Goal: Information Seeking & Learning: Learn about a topic

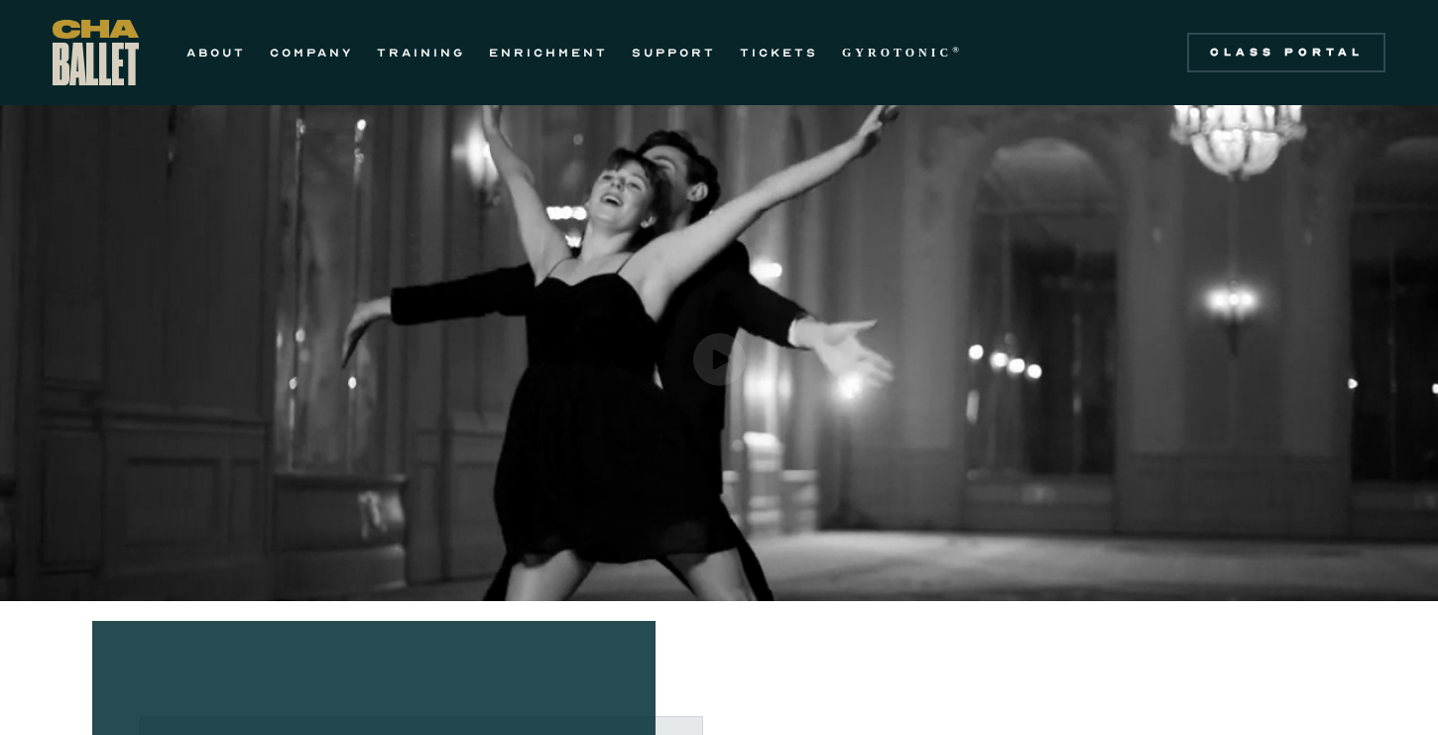
click at [714, 357] on img "open lightbox" at bounding box center [719, 359] width 53 height 53
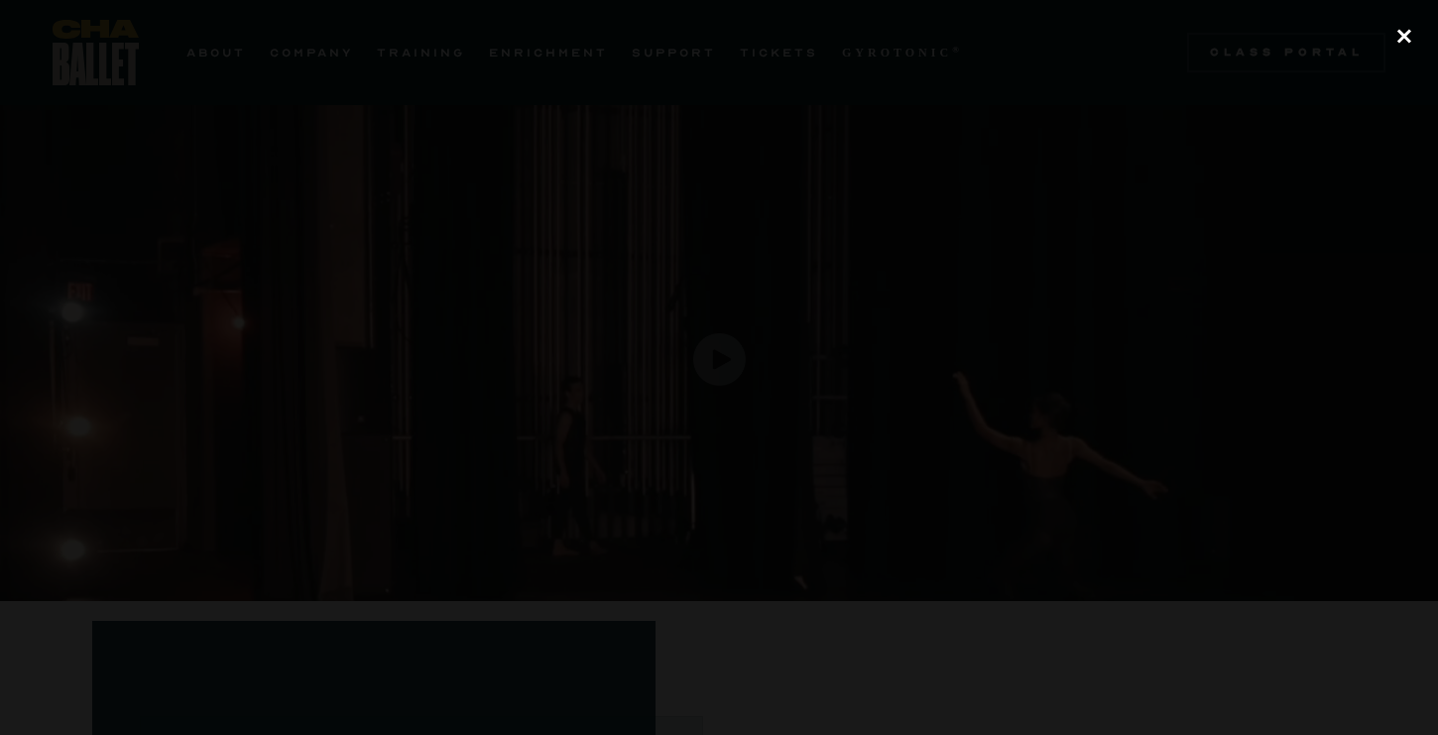
click at [1397, 34] on div "close lightbox" at bounding box center [1403, 37] width 67 height 44
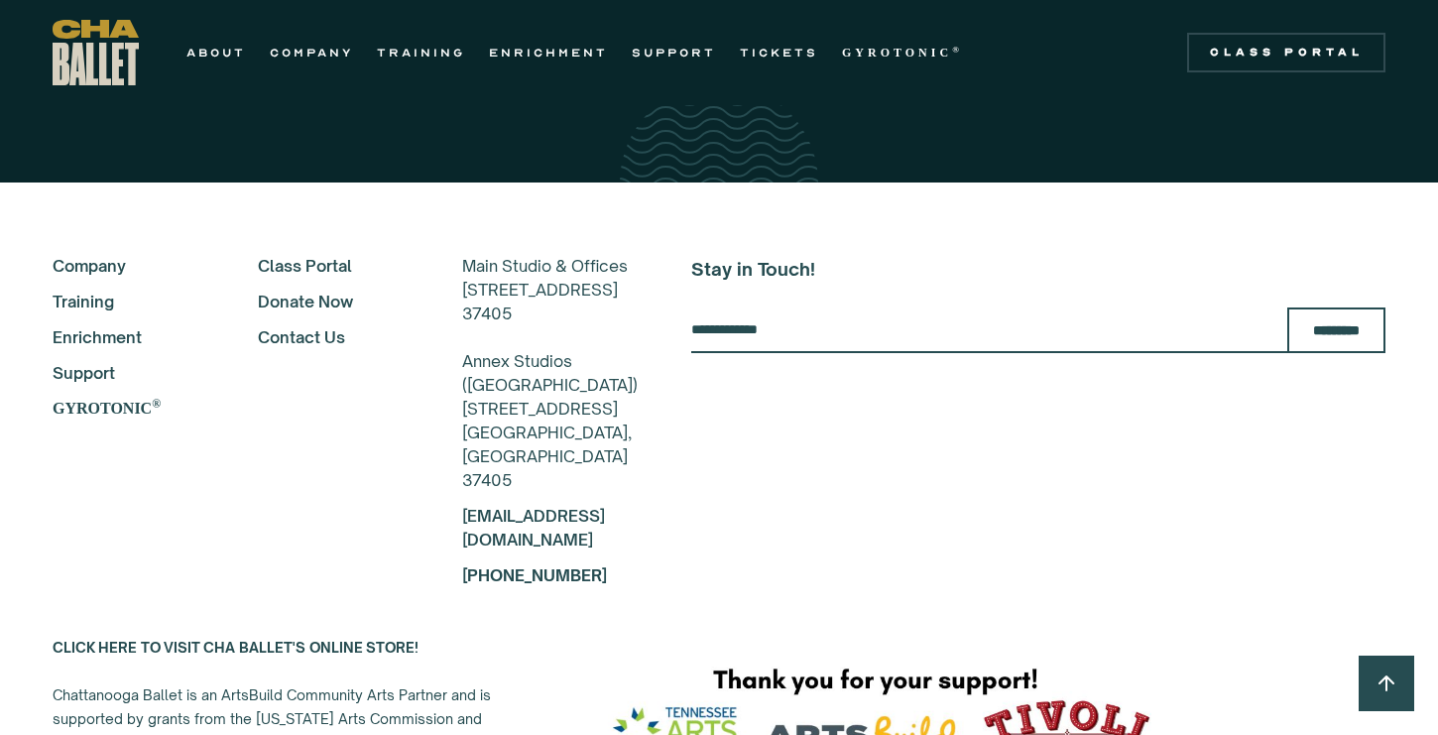
scroll to position [3523, 0]
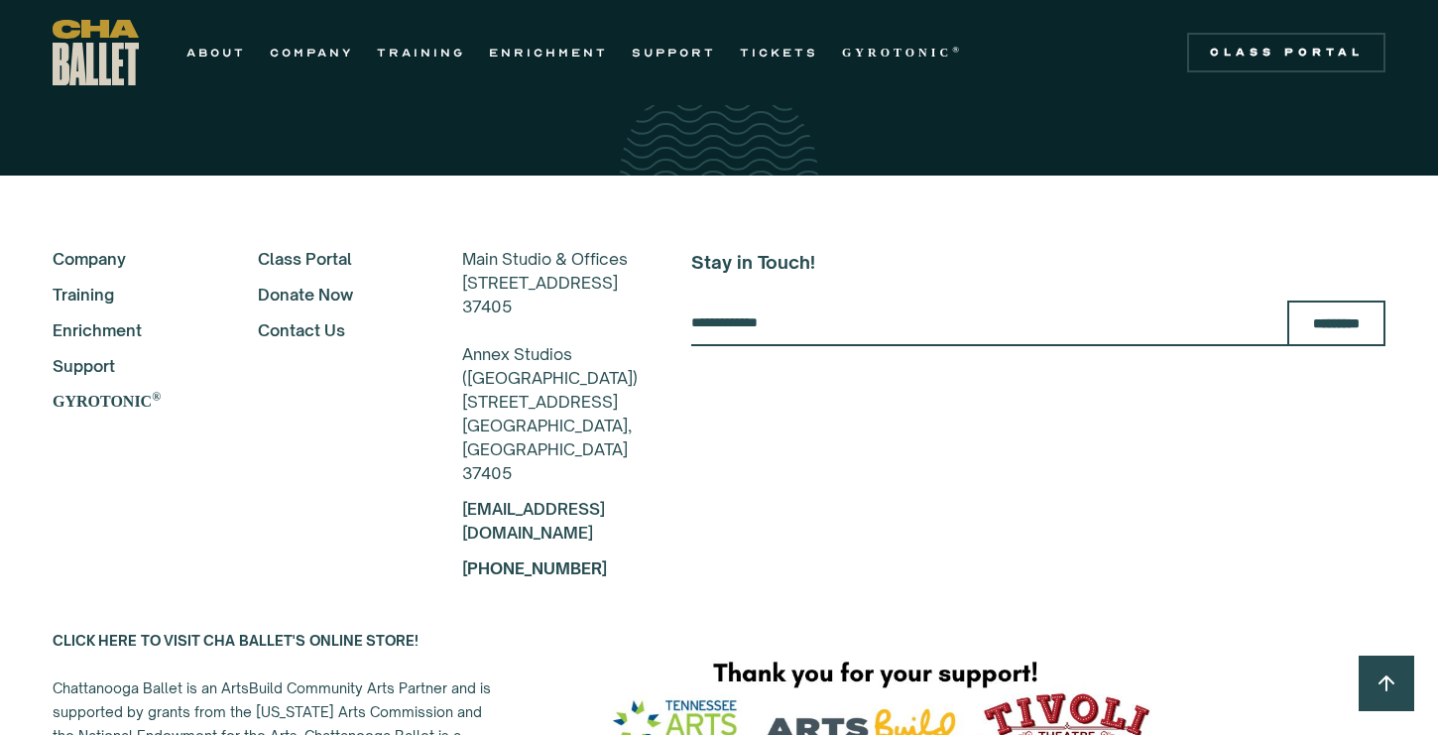
click at [97, 247] on link "Company" at bounding box center [129, 259] width 152 height 24
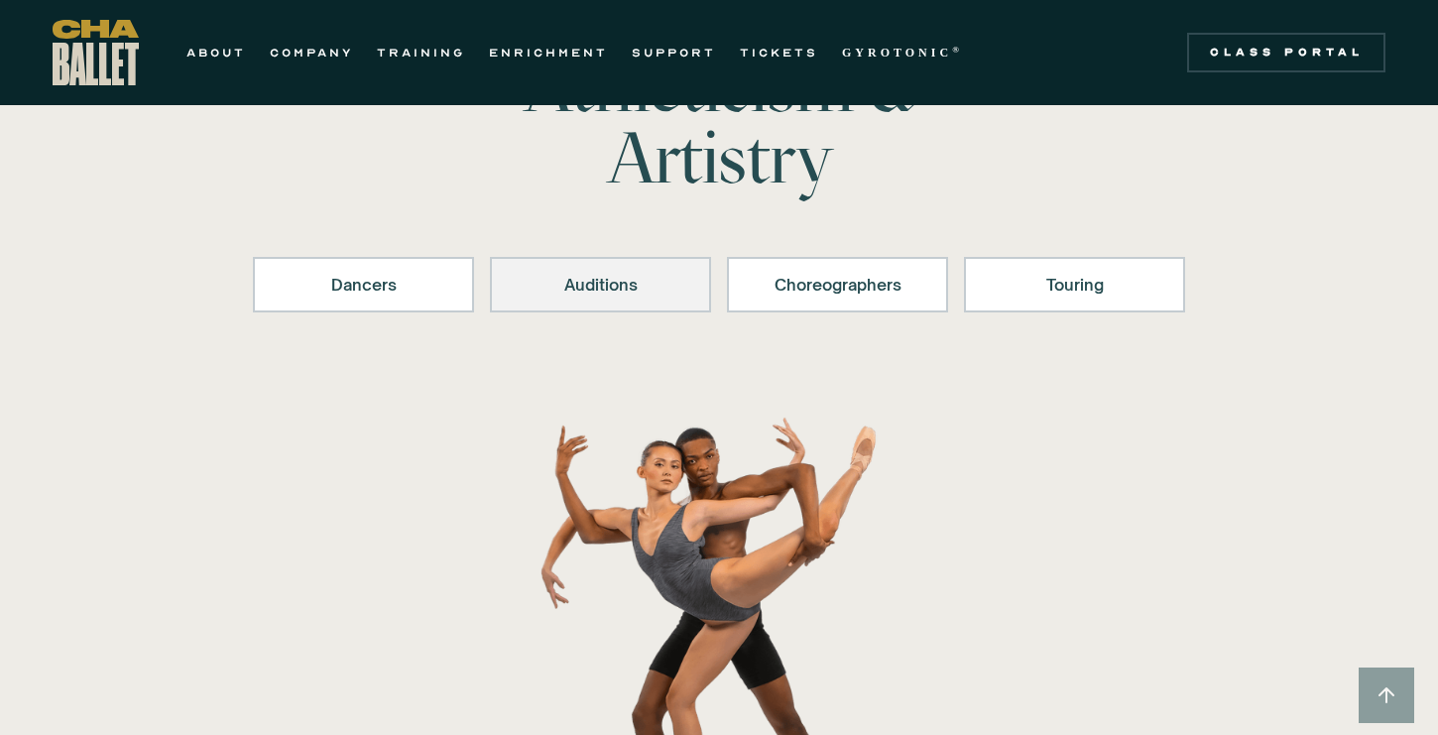
scroll to position [160, 0]
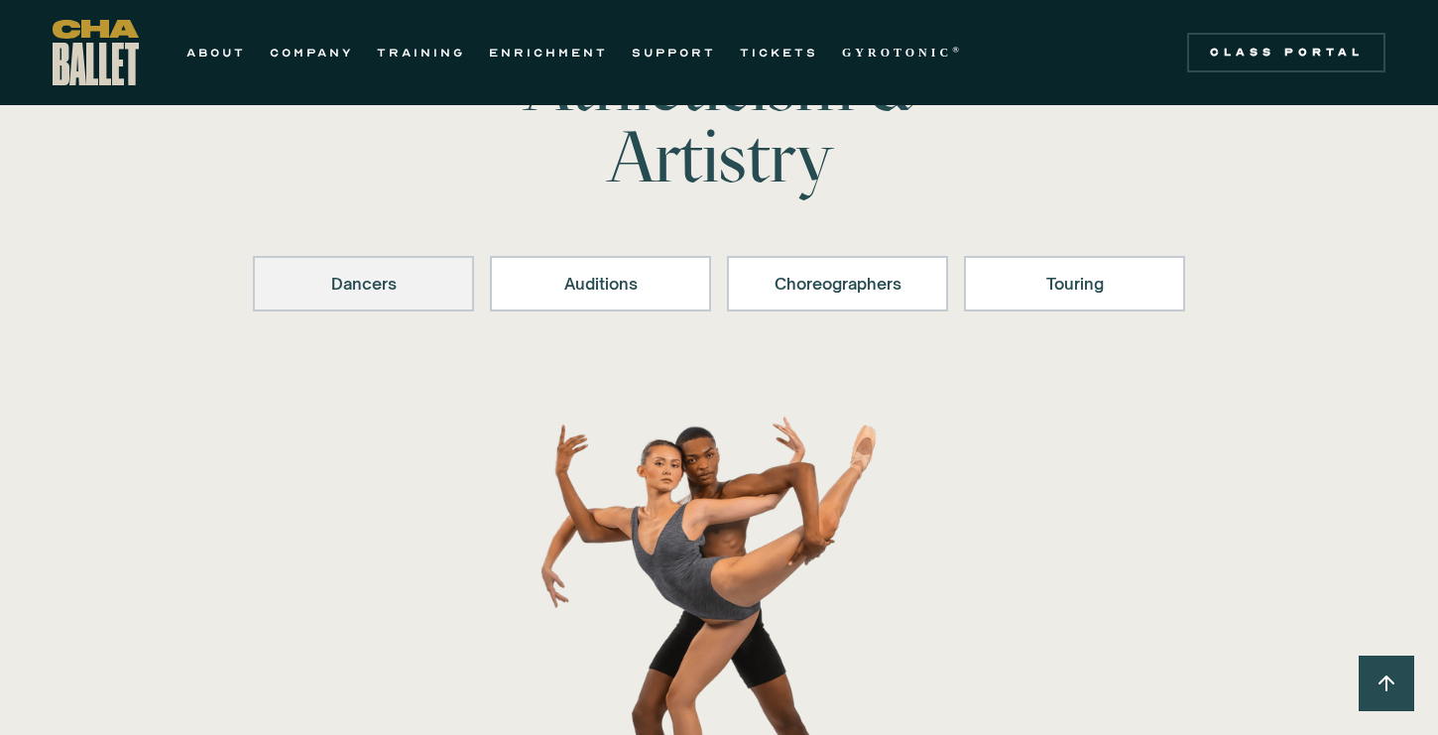
click at [413, 301] on link "Dancers" at bounding box center [363, 284] width 221 height 56
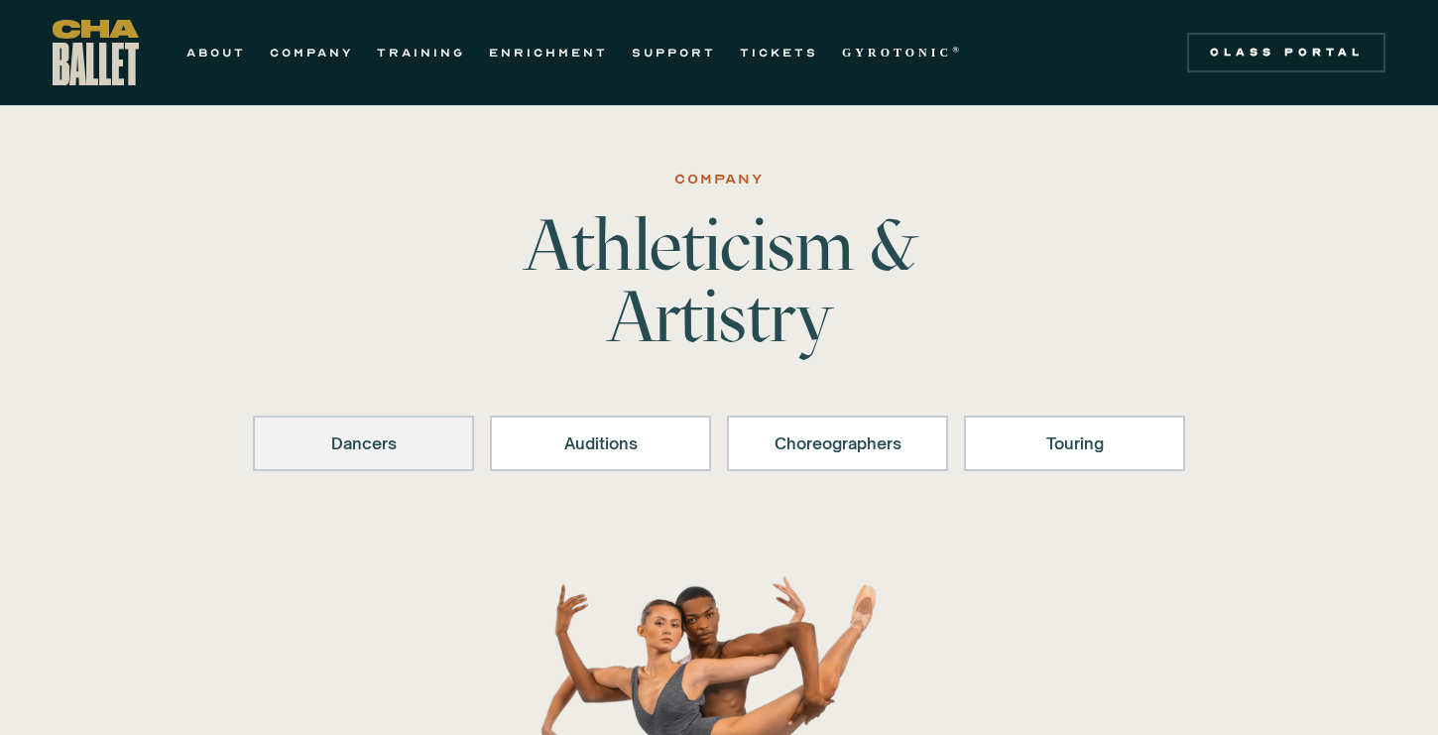
click at [417, 431] on div "Dancers" at bounding box center [364, 443] width 170 height 24
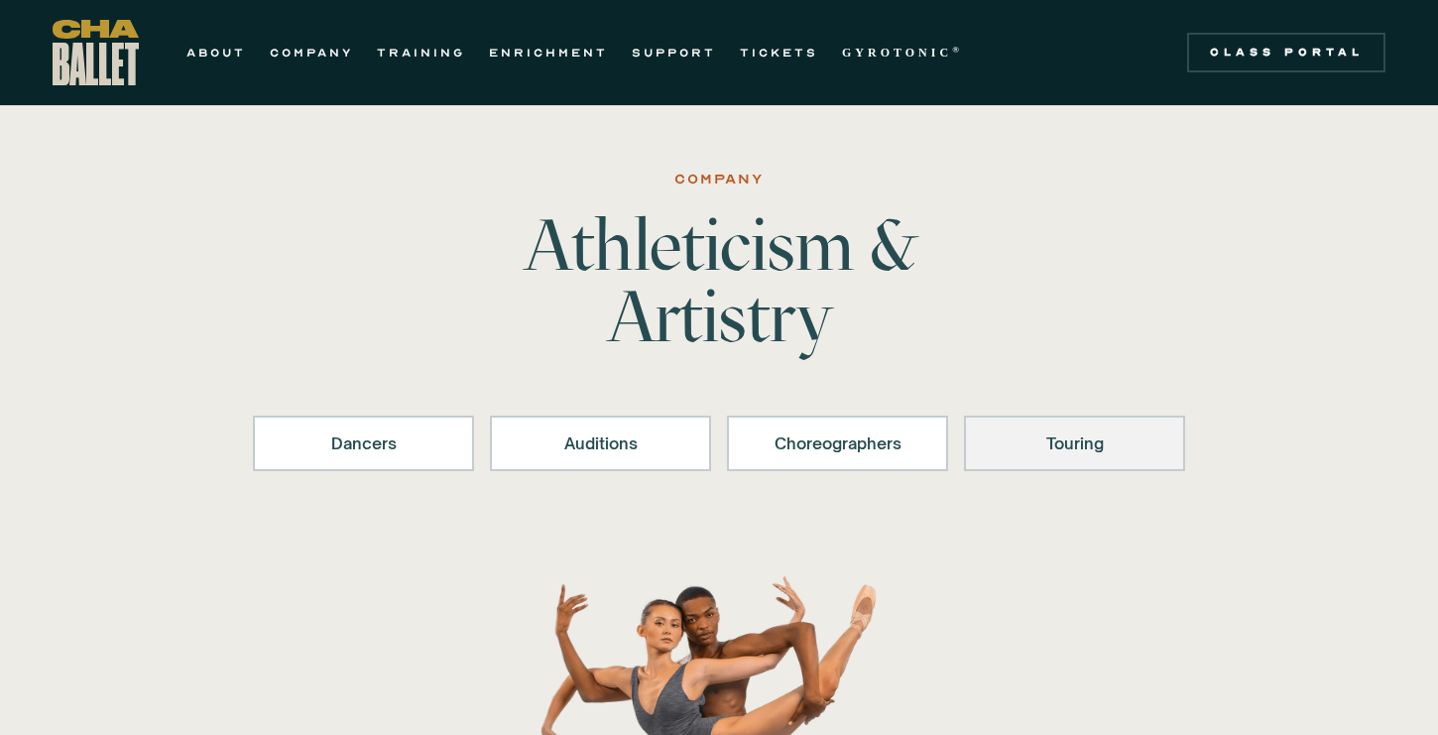
click at [1004, 435] on div "Touring" at bounding box center [1075, 443] width 170 height 24
click at [225, 43] on link "ABOUT" at bounding box center [215, 53] width 59 height 24
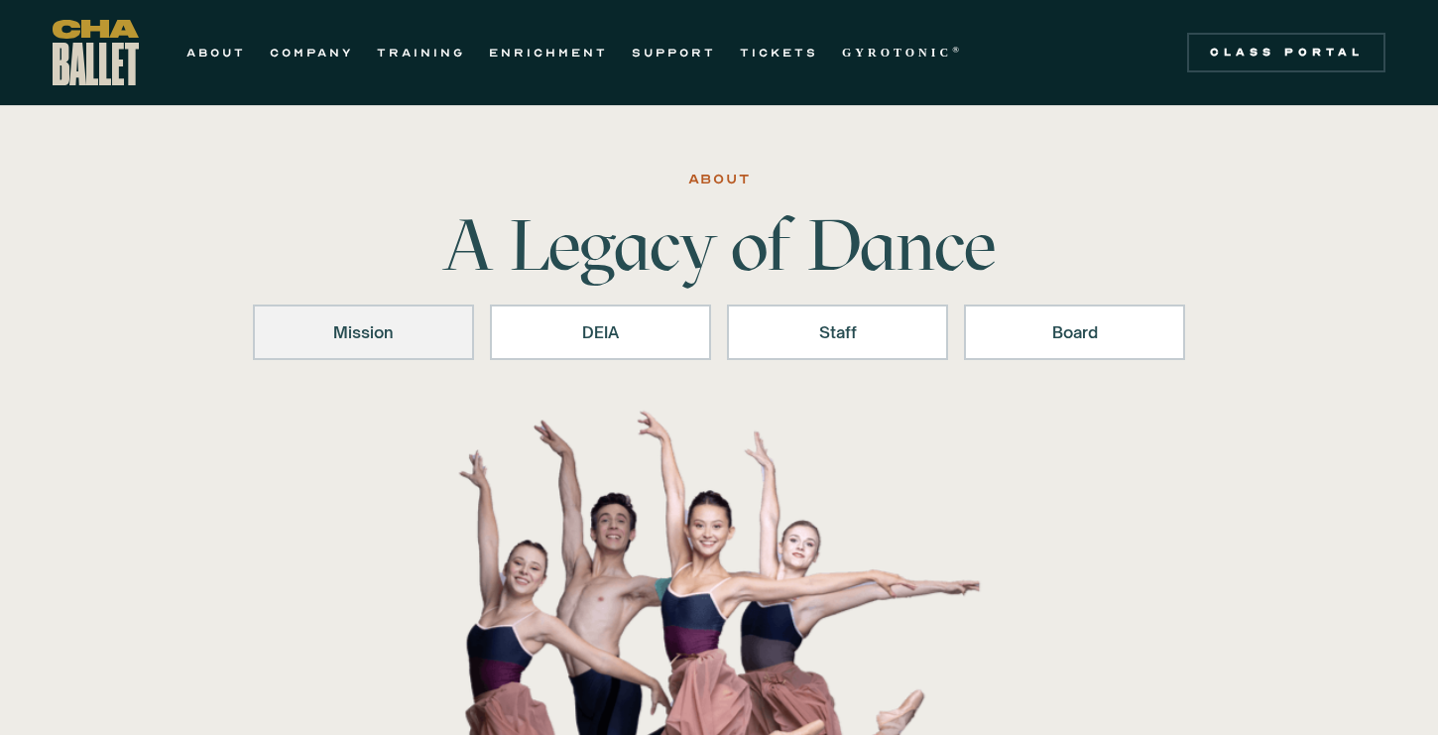
click at [405, 338] on div "Mission" at bounding box center [364, 332] width 170 height 24
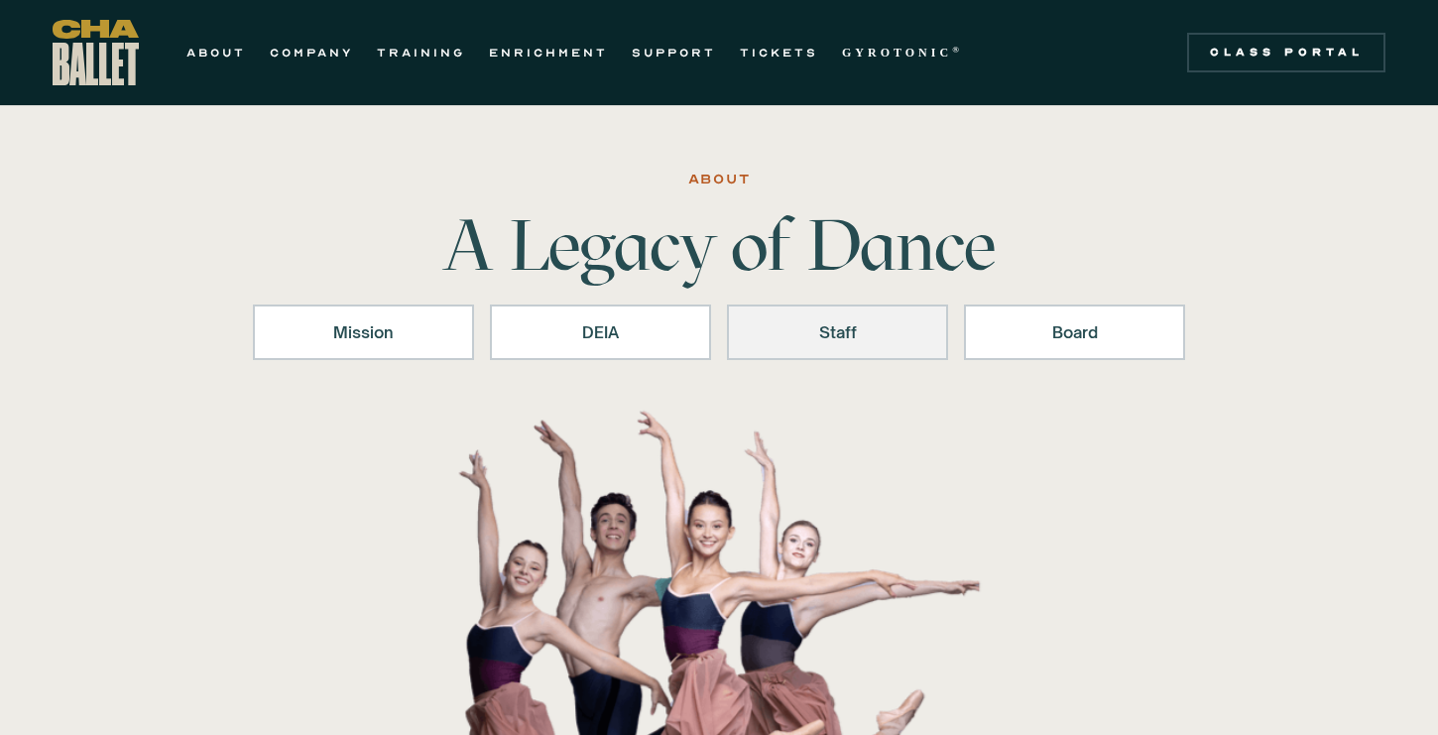
click at [862, 325] on div "Staff" at bounding box center [838, 332] width 170 height 24
click at [205, 54] on link "ABOUT" at bounding box center [215, 53] width 59 height 24
